Goal: Task Accomplishment & Management: Use online tool/utility

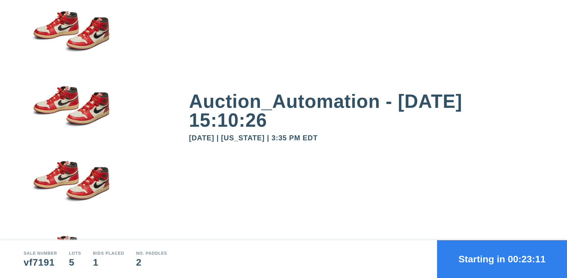
click at [502, 259] on button "Starting in 00:23:11" at bounding box center [502, 259] width 130 height 38
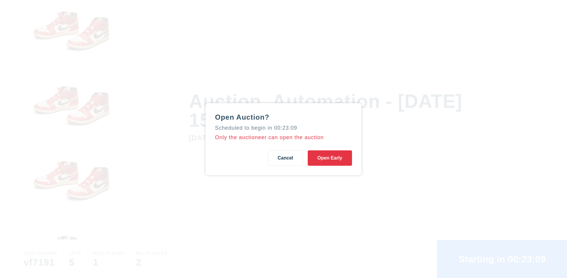
click at [330, 158] on button "Open Early" at bounding box center [330, 157] width 44 height 15
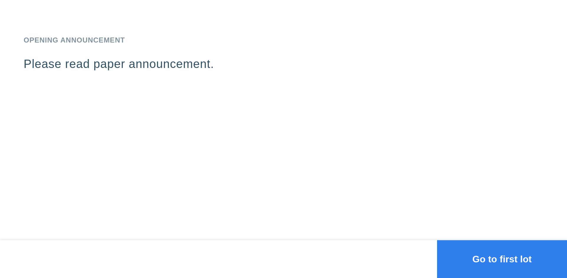
click at [502, 259] on button "Go to first lot" at bounding box center [502, 259] width 130 height 38
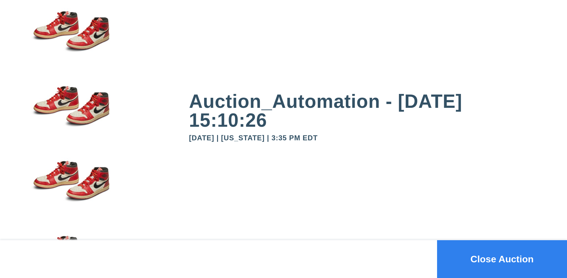
click at [502, 259] on button "Close Auction" at bounding box center [502, 259] width 130 height 38
